Goal: Transaction & Acquisition: Purchase product/service

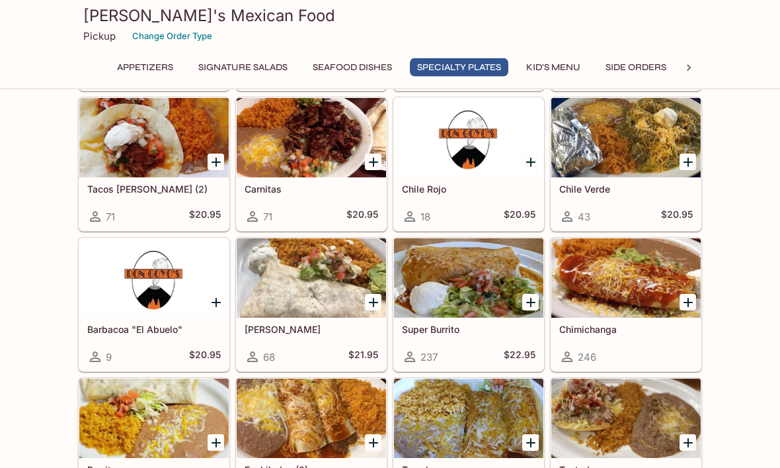
scroll to position [1171, 0]
click at [470, 294] on div at bounding box center [468, 277] width 149 height 79
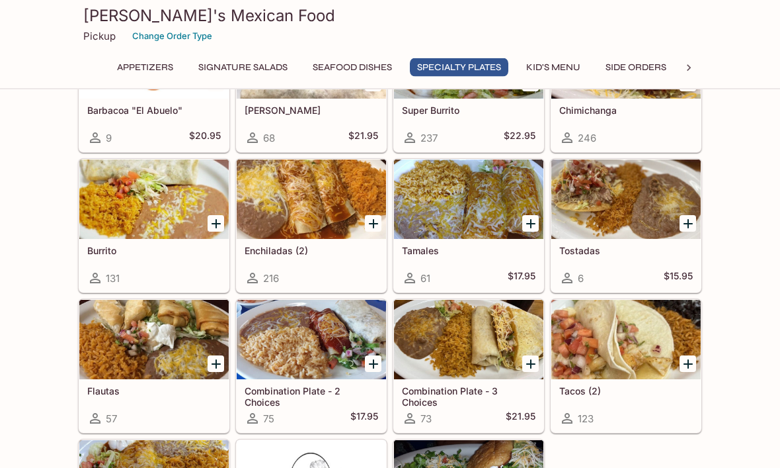
scroll to position [1390, 0]
click at [490, 353] on div at bounding box center [468, 339] width 149 height 79
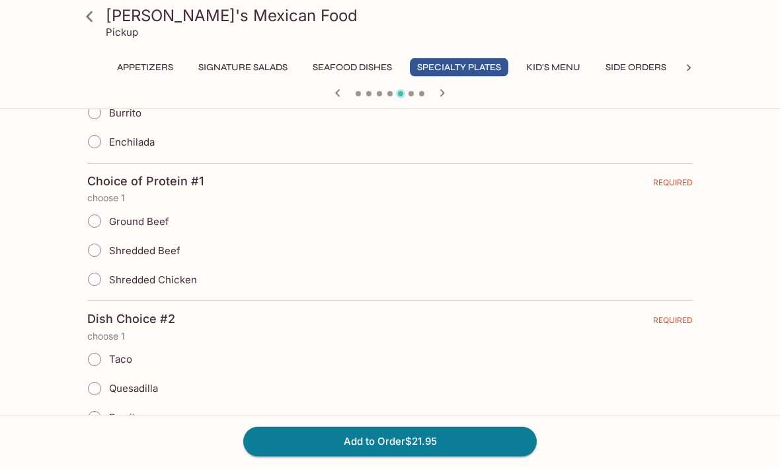
scroll to position [401, 0]
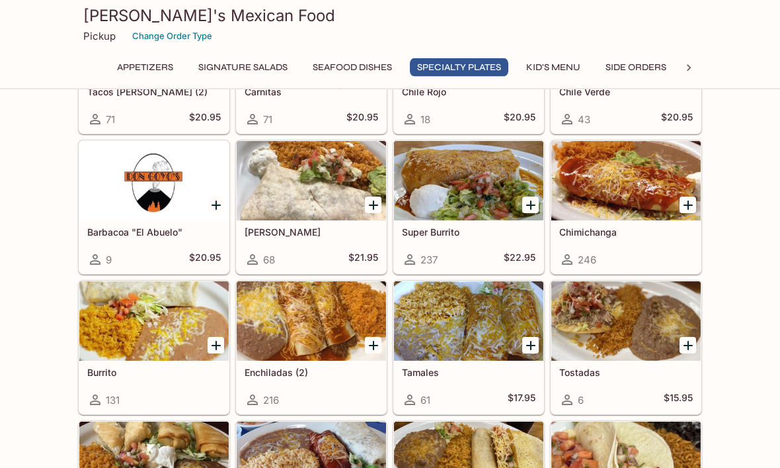
scroll to position [1268, 0]
click at [479, 191] on div at bounding box center [468, 180] width 149 height 79
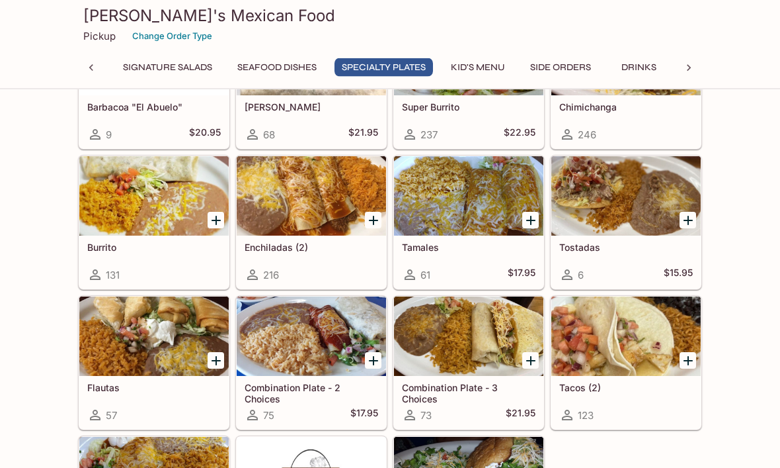
scroll to position [1369, 0]
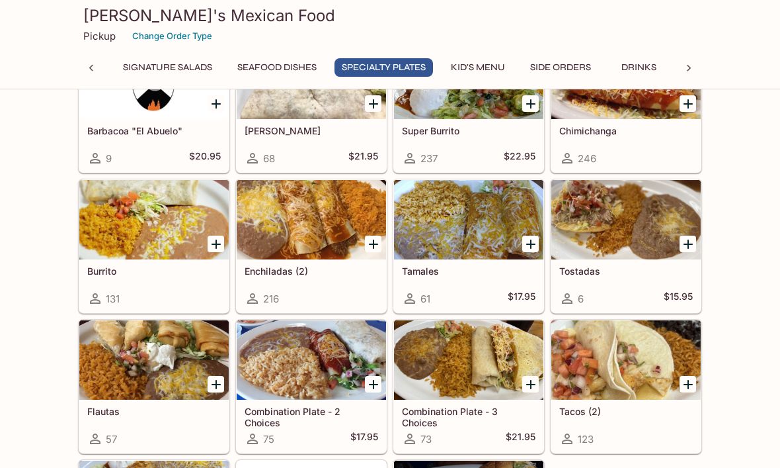
click at [134, 230] on div at bounding box center [153, 219] width 149 height 79
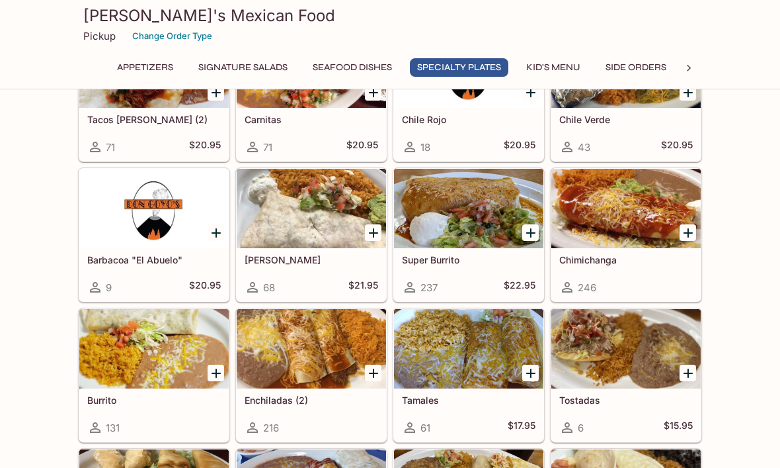
scroll to position [1240, 0]
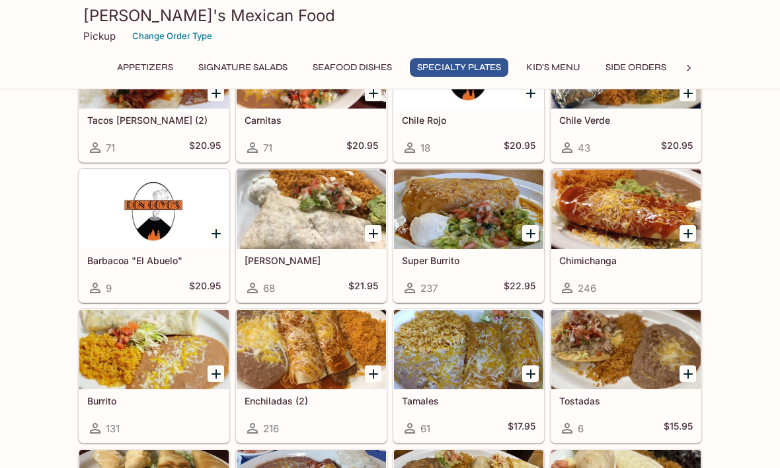
click at [460, 212] on div at bounding box center [468, 208] width 149 height 79
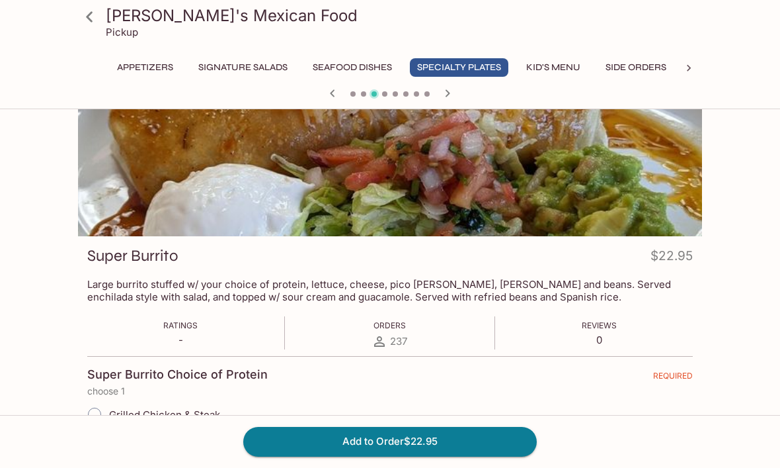
scroll to position [53, 0]
